Goal: Check status: Check status

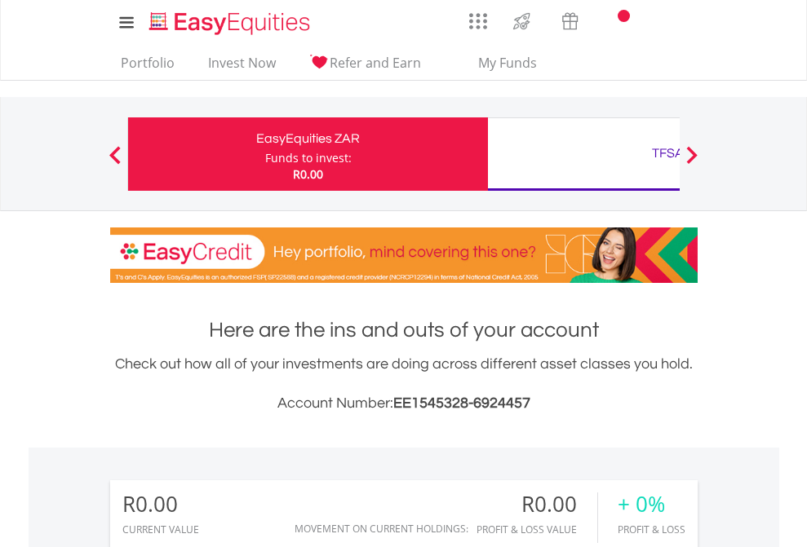
scroll to position [157, 256]
click at [265, 154] on div "Funds to invest:" at bounding box center [308, 158] width 86 height 16
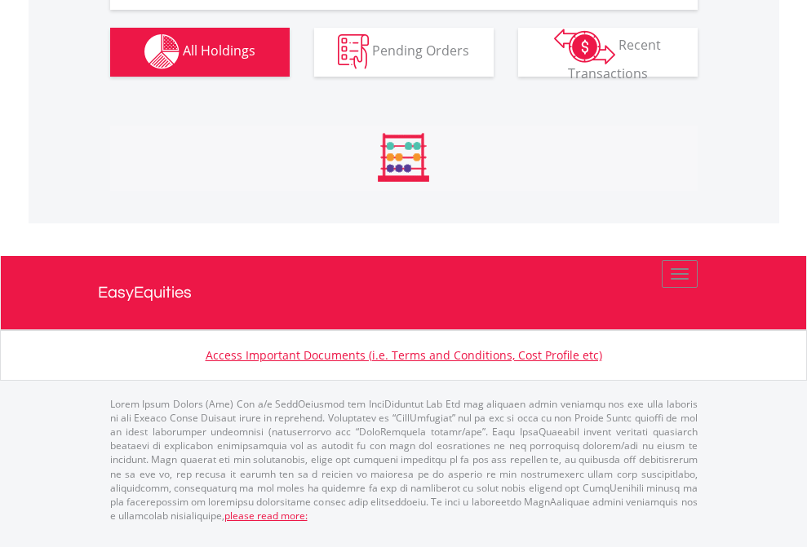
scroll to position [1615, 0]
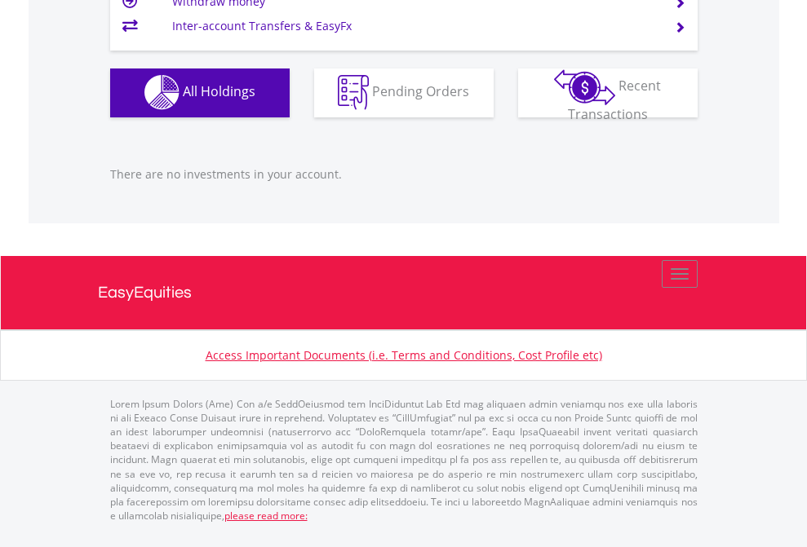
scroll to position [157, 256]
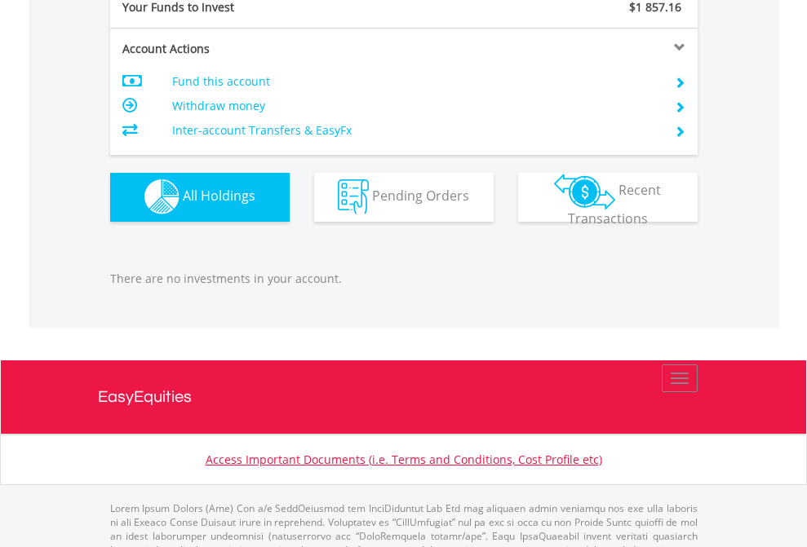
scroll to position [1615, 0]
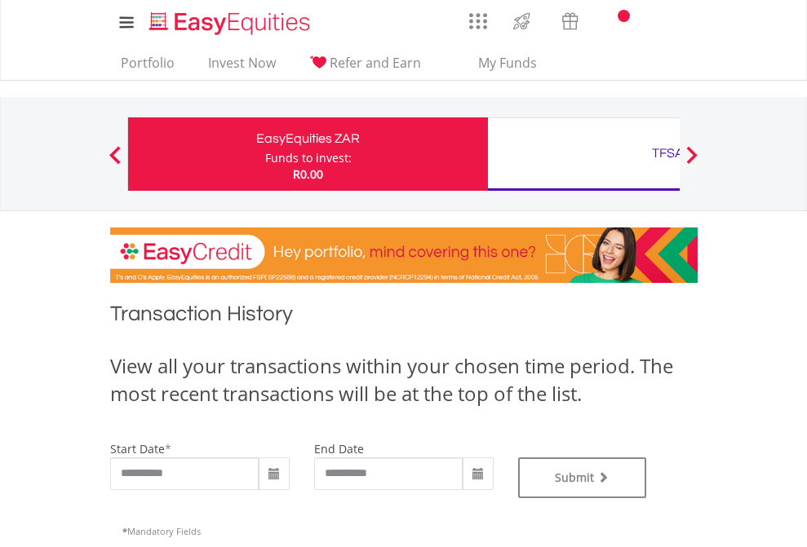
type input "**********"
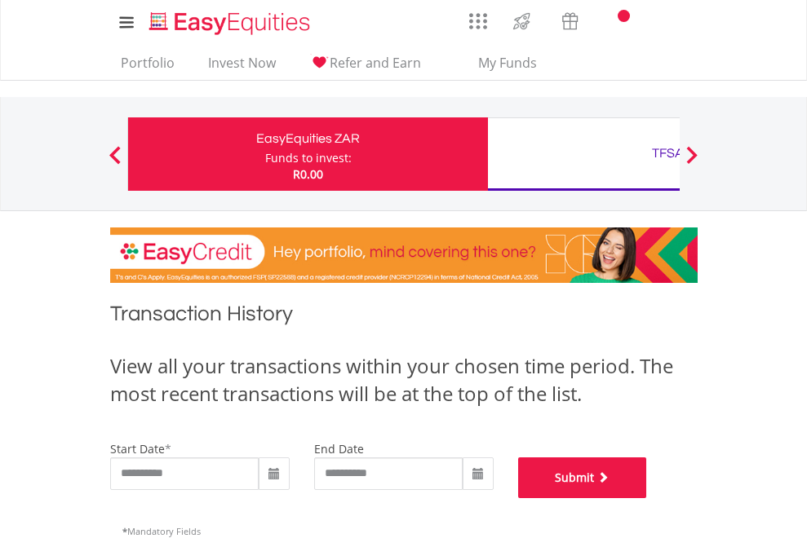
click at [647, 498] on button "Submit" at bounding box center [582, 478] width 129 height 41
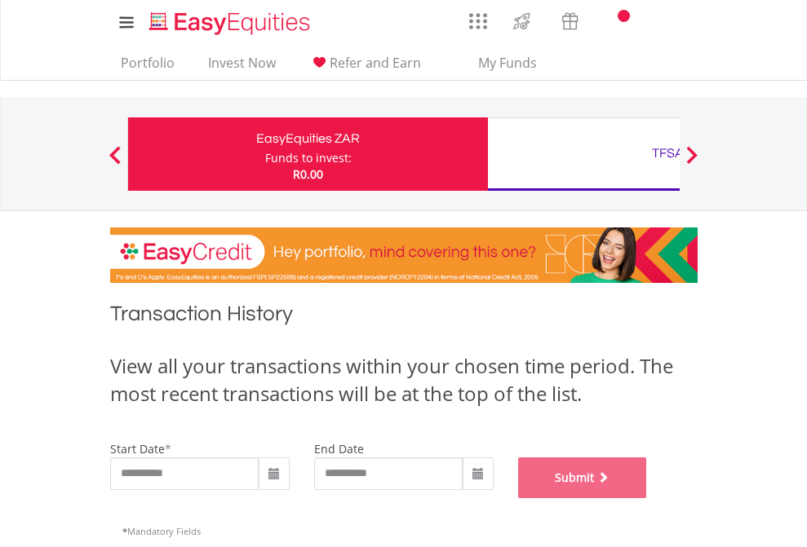
scroll to position [661, 0]
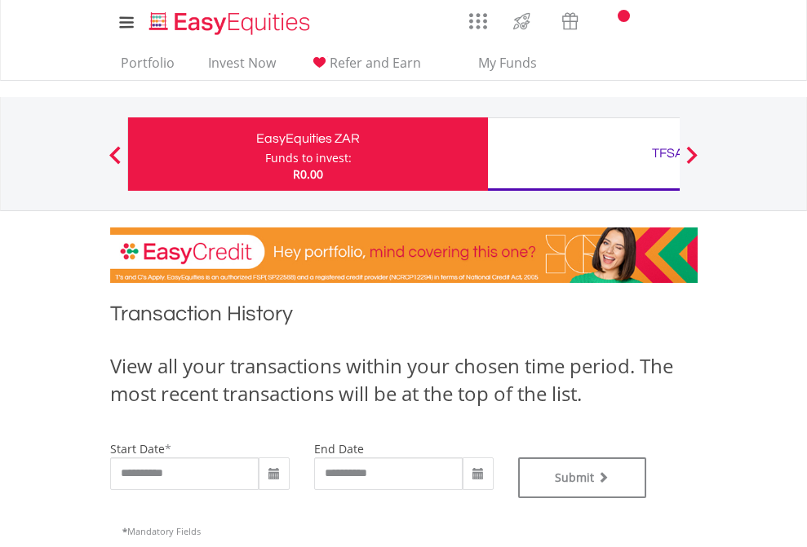
click at [583, 154] on div "TFSA" at bounding box center [667, 153] width 340 height 23
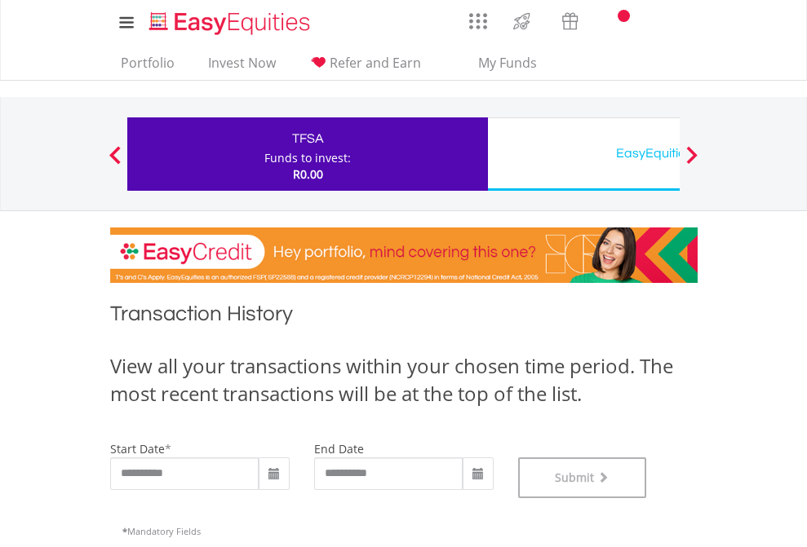
scroll to position [661, 0]
click at [583, 154] on div "EasyEquities USD" at bounding box center [667, 153] width 340 height 23
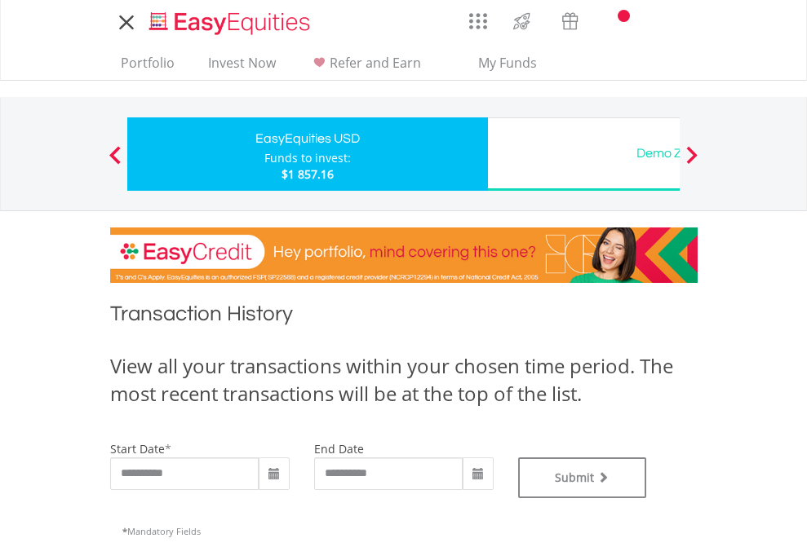
type input "**********"
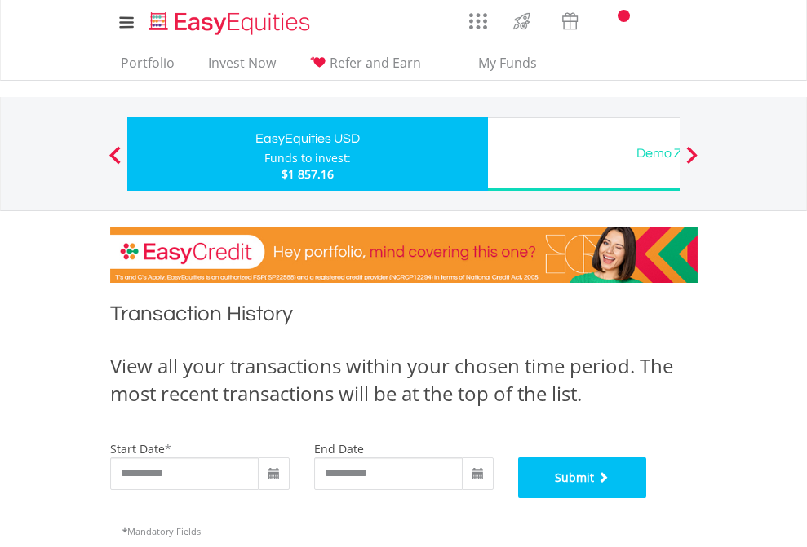
click at [647, 498] on button "Submit" at bounding box center [582, 478] width 129 height 41
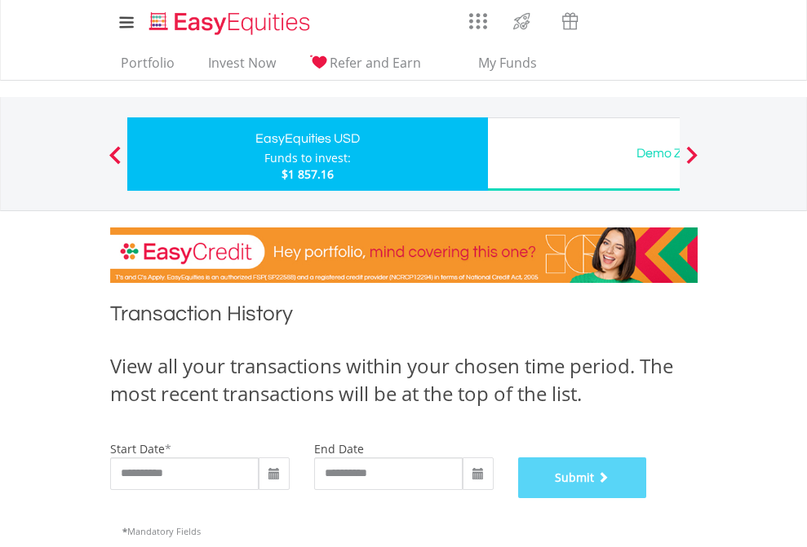
scroll to position [661, 0]
